Goal: Navigation & Orientation: Find specific page/section

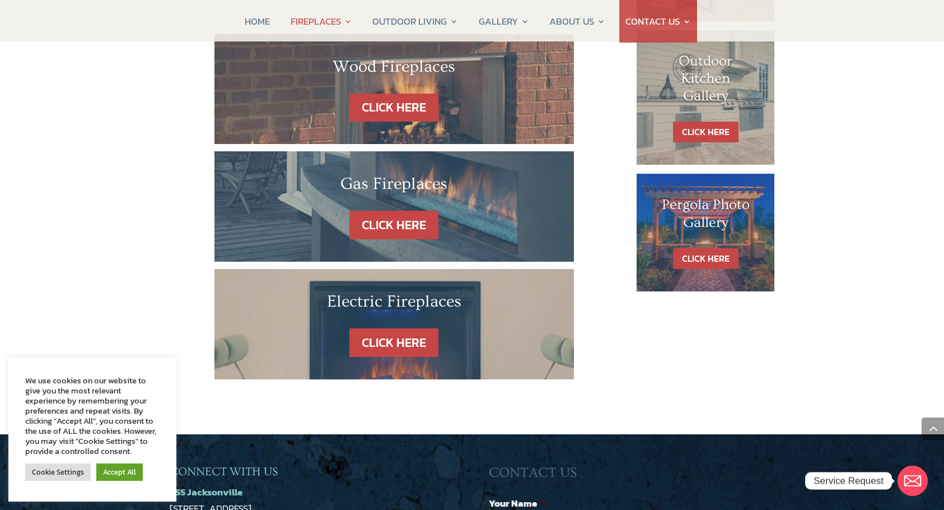
scroll to position [687, 0]
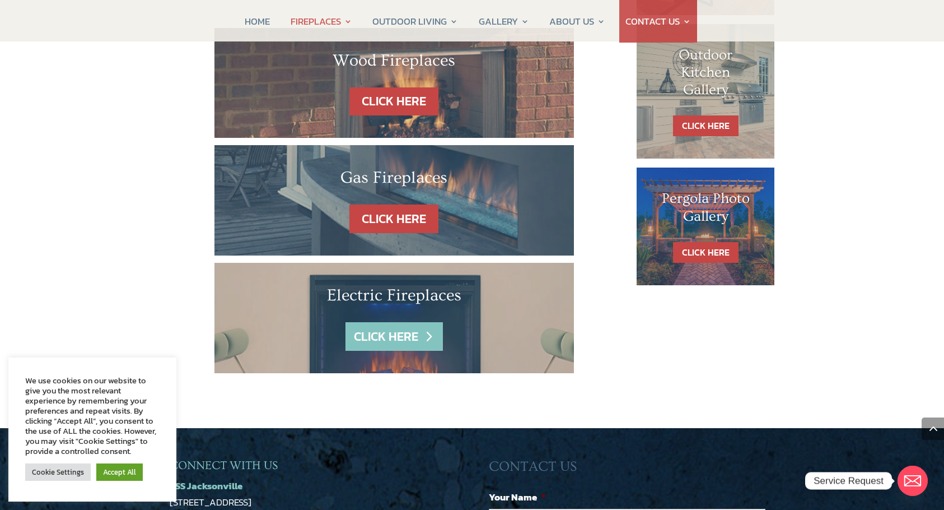
click at [390, 322] on link "CLICK HERE" at bounding box center [394, 336] width 97 height 29
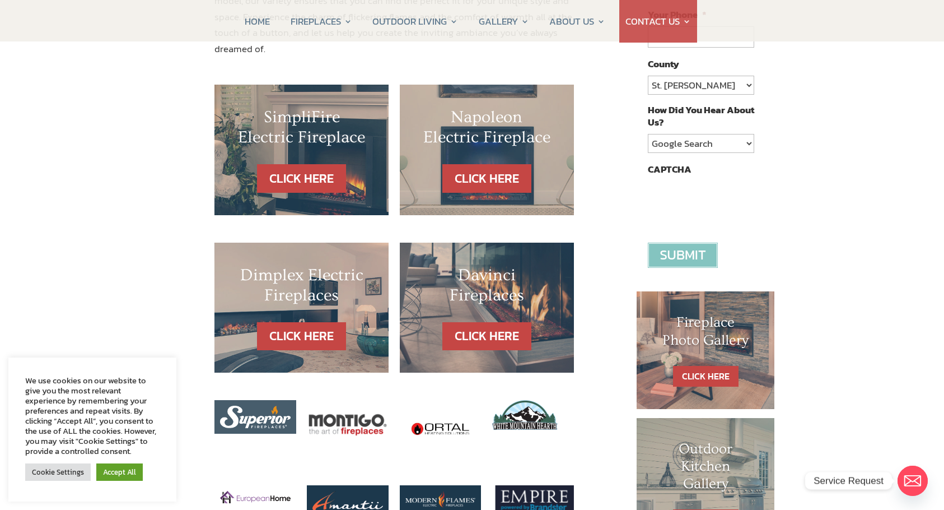
scroll to position [297, 0]
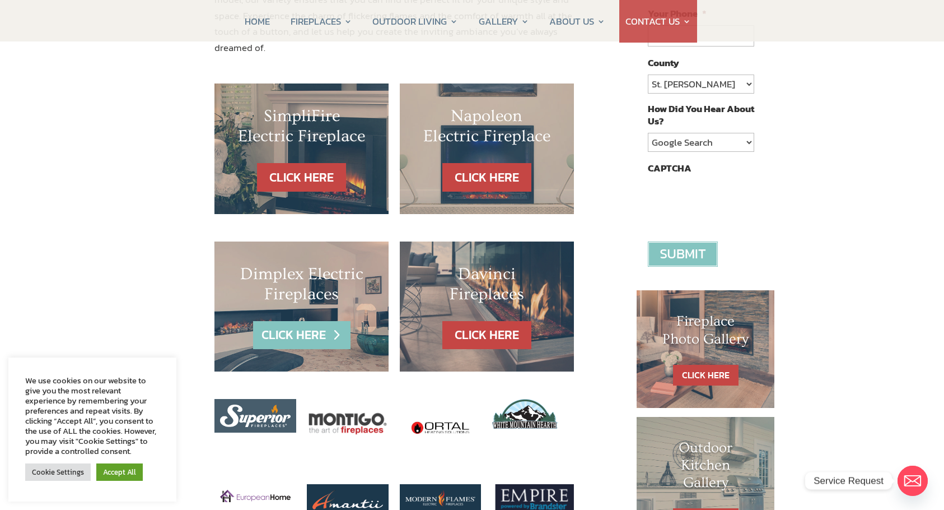
click at [315, 321] on link "CLICK HERE" at bounding box center [301, 335] width 97 height 29
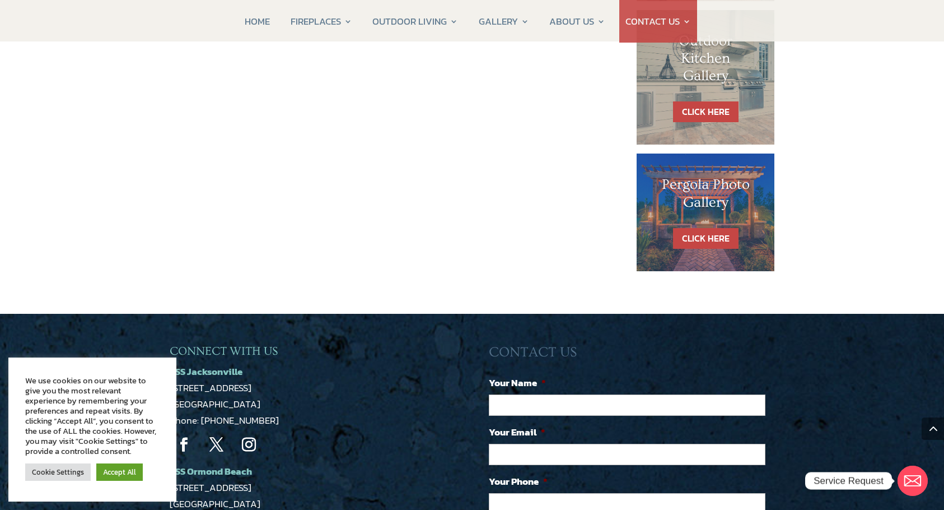
scroll to position [722, 0]
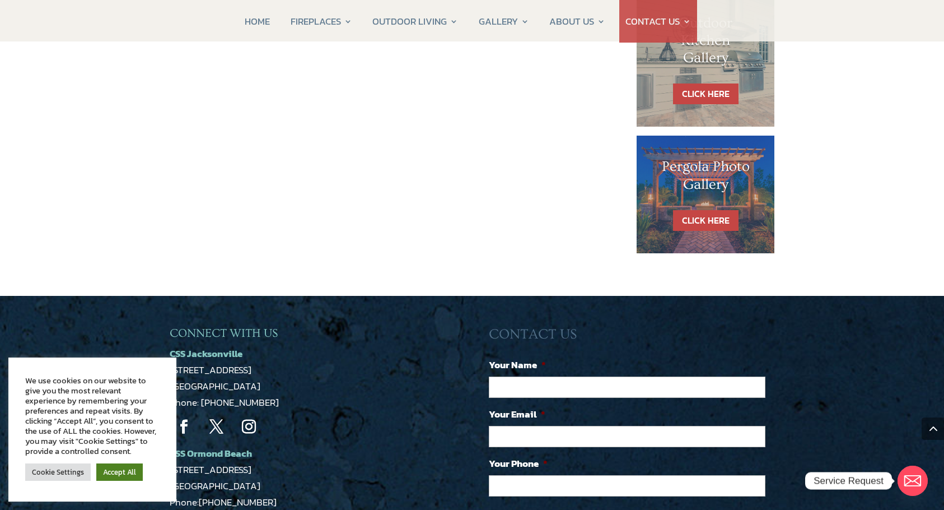
click at [120, 464] on link "Accept All" at bounding box center [119, 471] width 46 height 17
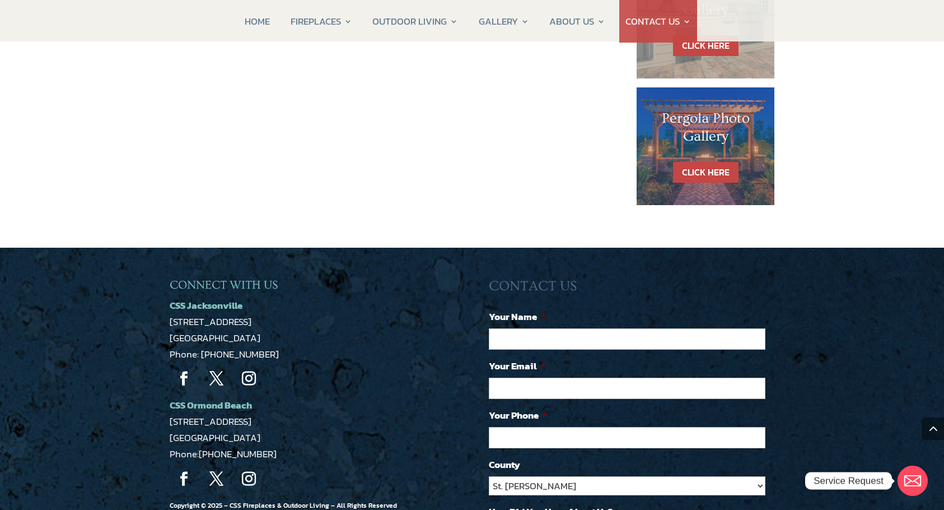
scroll to position [770, 0]
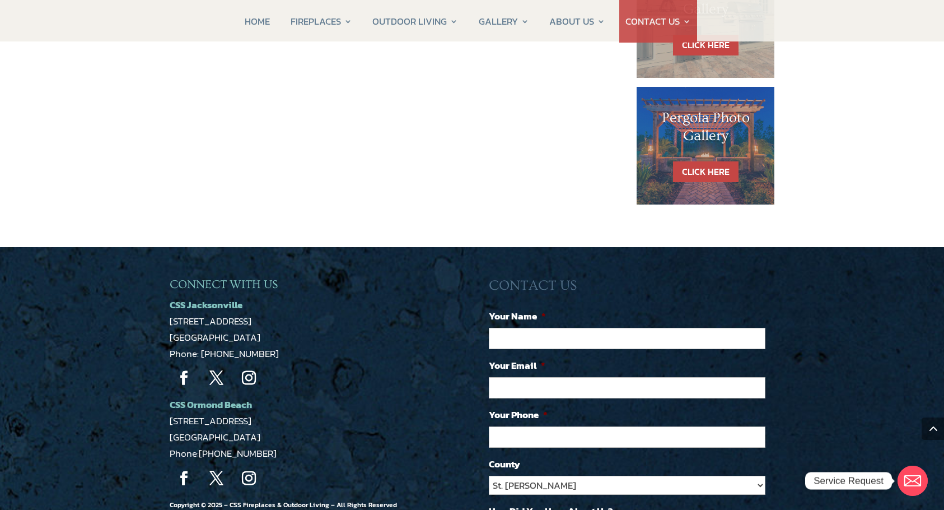
click at [216, 397] on strong "CSS Ormond Beach" at bounding box center [211, 404] width 82 height 15
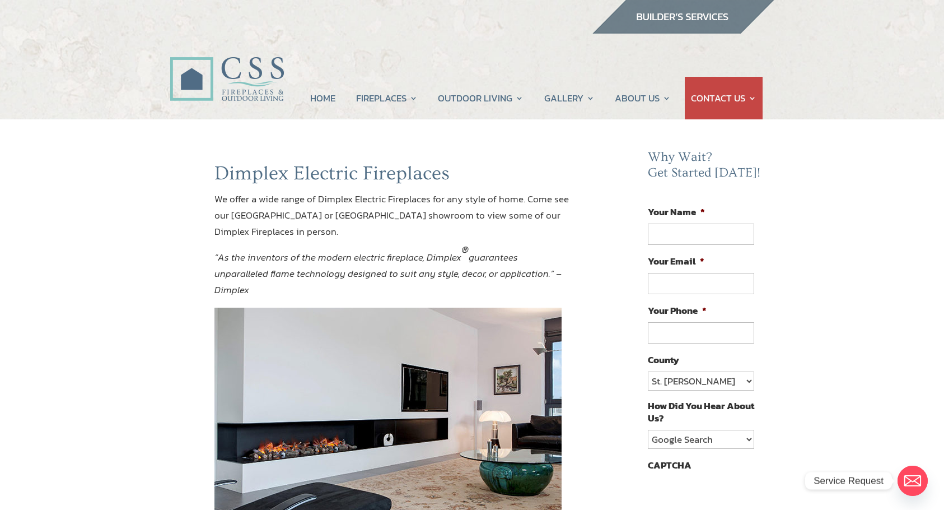
scroll to position [0, 0]
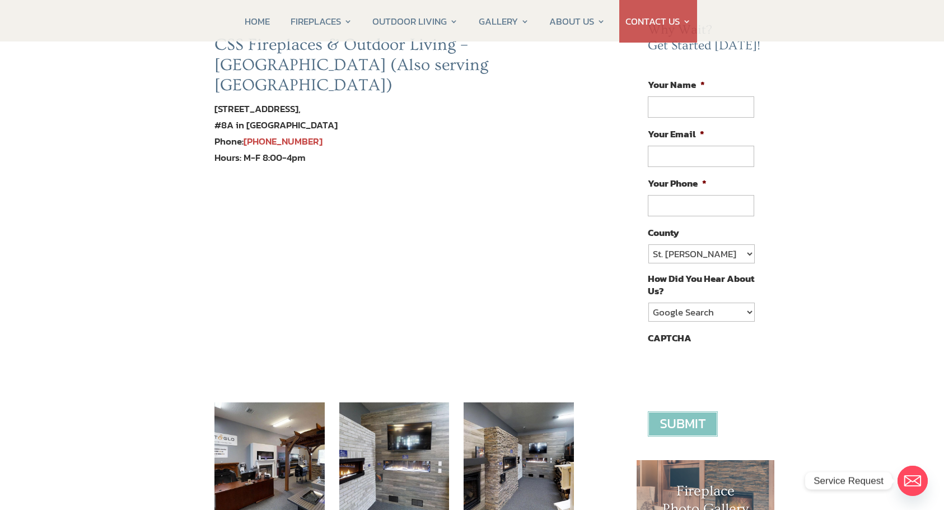
scroll to position [128, 0]
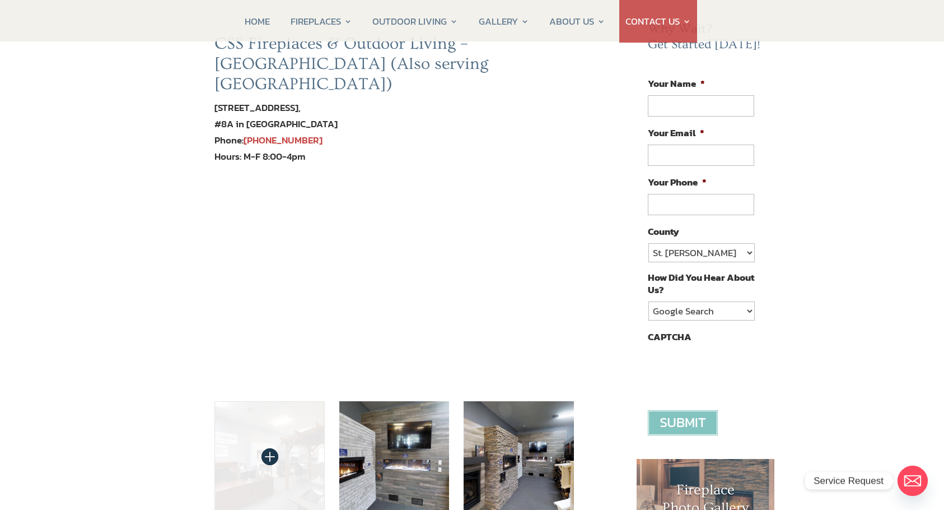
click at [283, 432] on img at bounding box center [270, 456] width 110 height 110
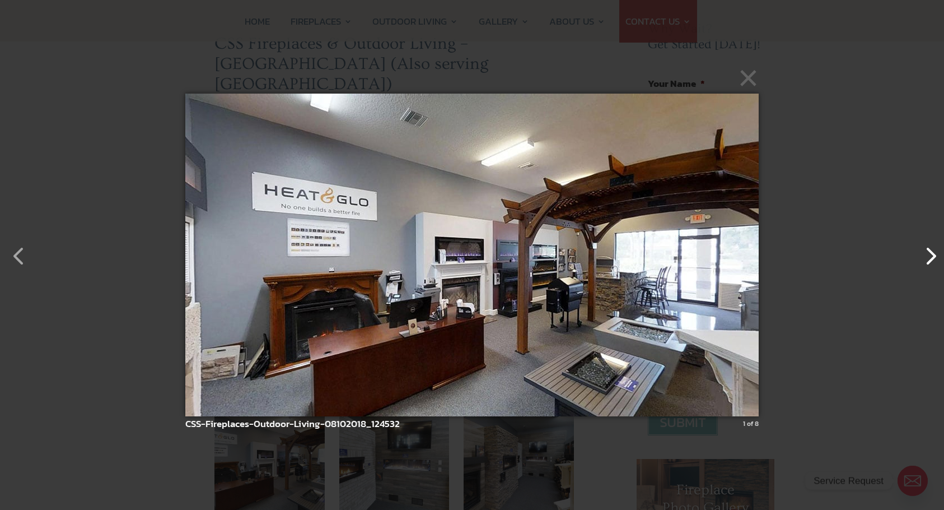
click at [935, 255] on button "button" at bounding box center [925, 250] width 27 height 27
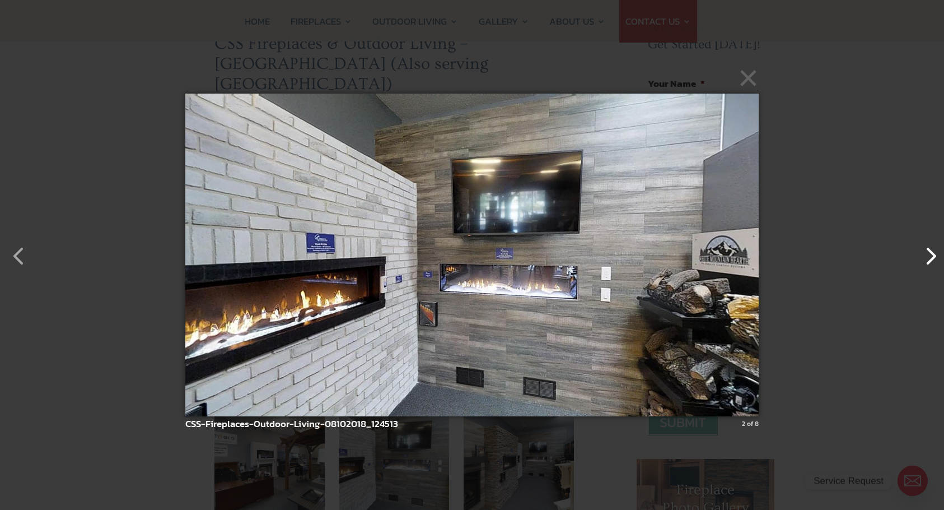
click at [935, 255] on button "button" at bounding box center [925, 250] width 27 height 27
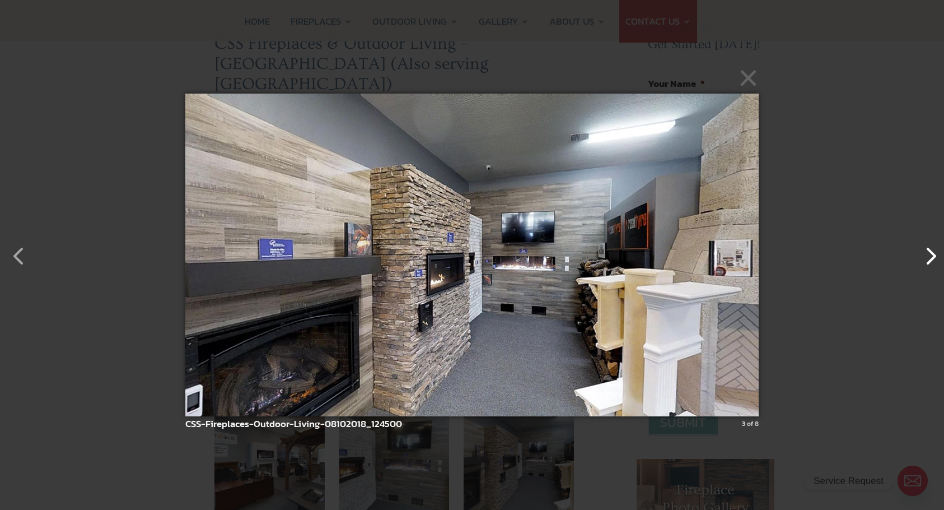
click at [935, 255] on button "button" at bounding box center [925, 250] width 27 height 27
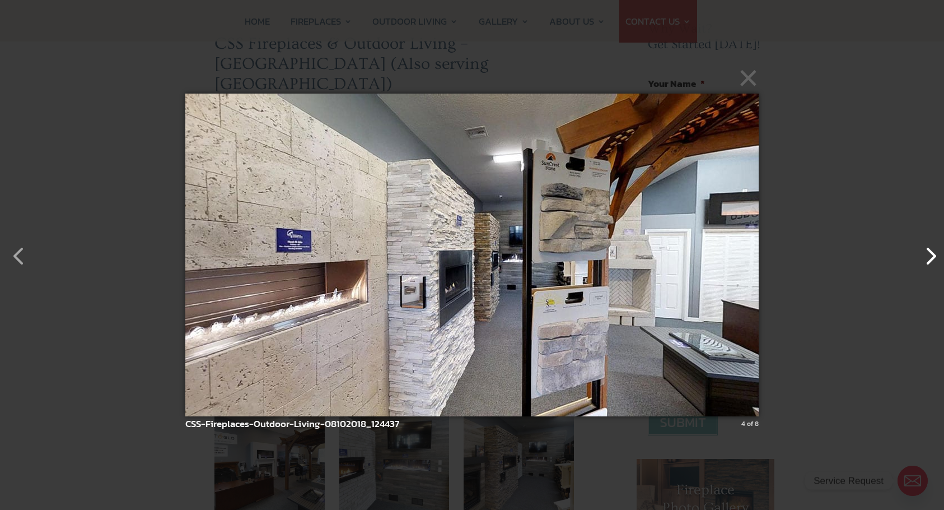
click at [935, 255] on button "button" at bounding box center [925, 250] width 27 height 27
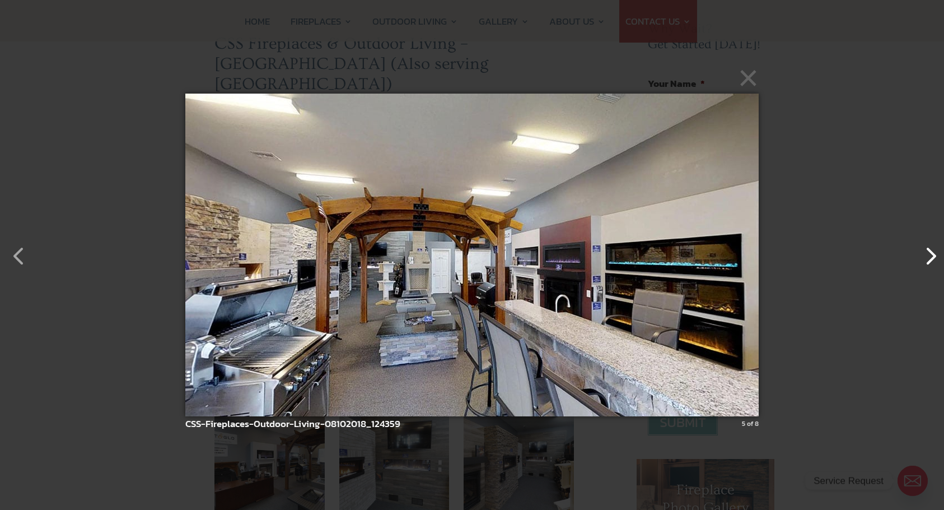
click at [935, 255] on button "button" at bounding box center [925, 250] width 27 height 27
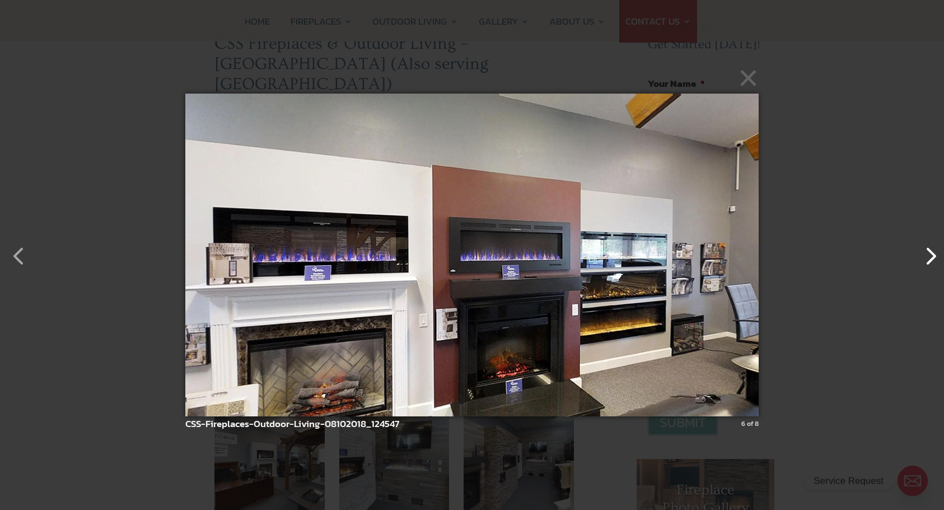
click at [935, 255] on button "button" at bounding box center [925, 250] width 27 height 27
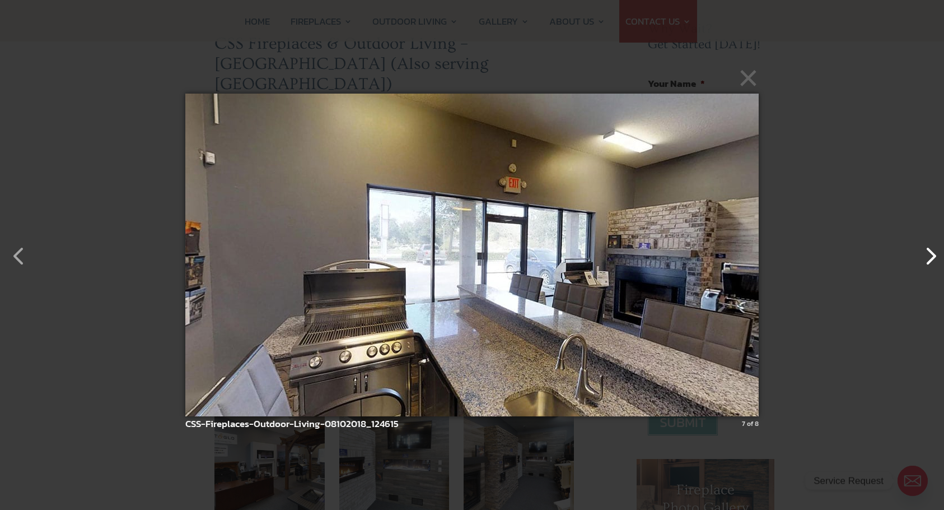
click at [935, 255] on button "button" at bounding box center [925, 250] width 27 height 27
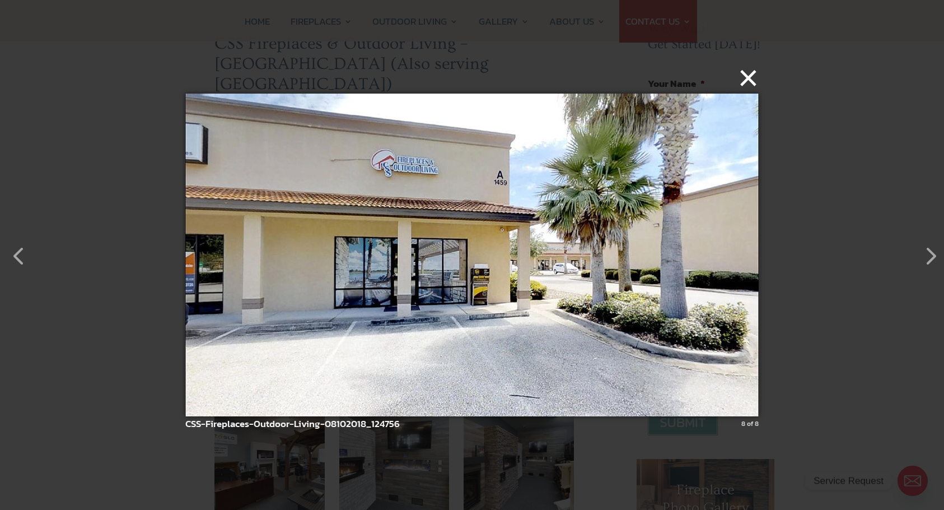
click at [750, 79] on button "×" at bounding box center [476, 78] width 574 height 25
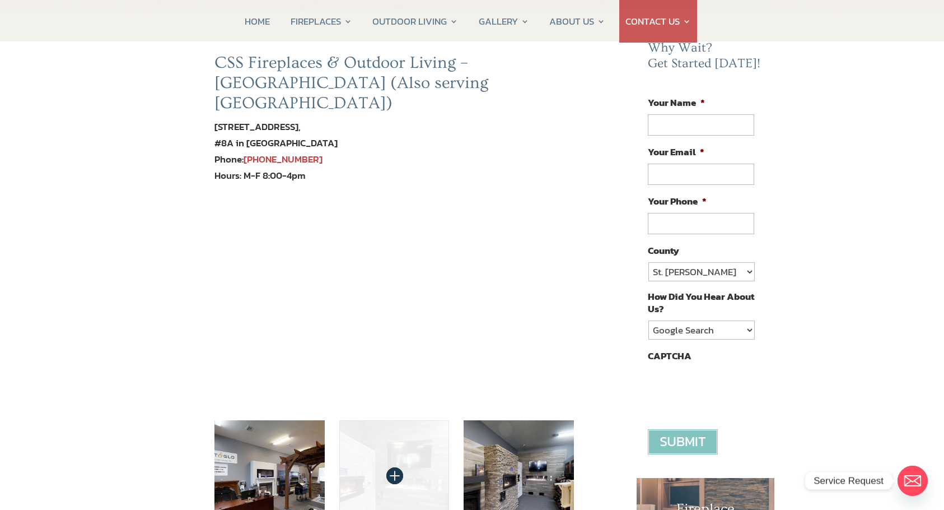
scroll to position [108, 0]
